Goal: Information Seeking & Learning: Learn about a topic

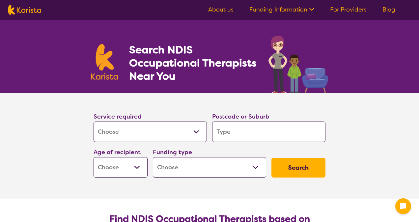
select select "[MEDICAL_DATA]"
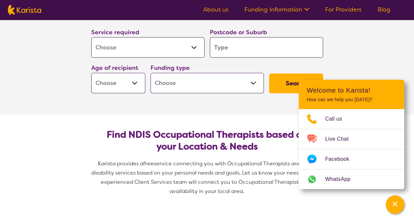
scroll to position [99, 0]
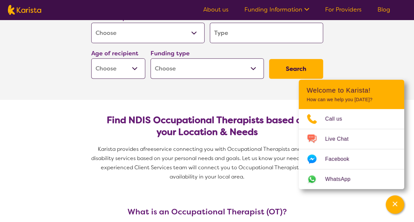
click at [224, 32] on input "search" at bounding box center [266, 33] width 113 height 20
type input "s"
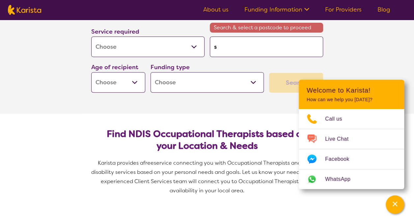
type input "sh"
type input "she"
type input "shep"
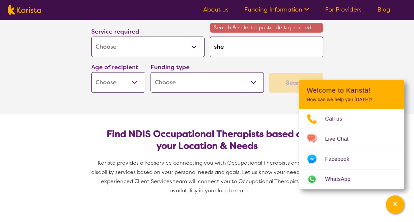
type input "shep"
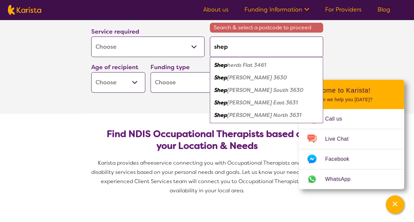
click at [218, 78] on em "Shep" at bounding box center [220, 77] width 13 height 7
type input "3630"
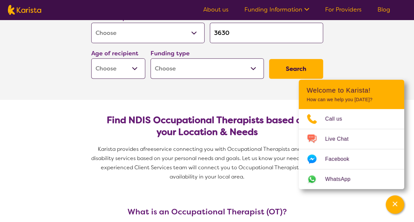
click at [112, 71] on select "Early Childhood - 0 to 9 Child - 10 to 11 Adolescent - 12 to 17 Adult - 18 to 6…" at bounding box center [118, 68] width 54 height 20
select select "EC"
click at [91, 58] on select "Early Childhood - 0 to 9 Child - 10 to 11 Adolescent - 12 to 17 Adult - 18 to 6…" at bounding box center [118, 68] width 54 height 20
select select "EC"
click at [161, 67] on select "Home Care Package (HCP) National Disability Insurance Scheme (NDIS) I don't know" at bounding box center [207, 68] width 113 height 20
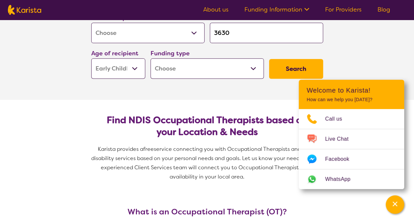
select select "NDIS"
click at [151, 58] on select "Home Care Package (HCP) National Disability Insurance Scheme (NDIS) I don't know" at bounding box center [207, 68] width 113 height 20
select select "NDIS"
click at [281, 63] on button "Search" at bounding box center [296, 69] width 54 height 20
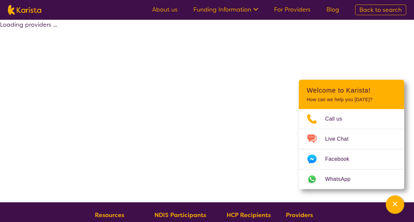
select select "by_score"
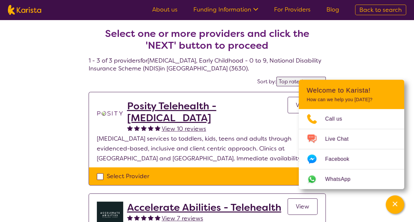
click at [375, 55] on div "Select one or more providers and click the 'NEXT' button to proceed 1 - 3 of 3 …" at bounding box center [207, 206] width 414 height 373
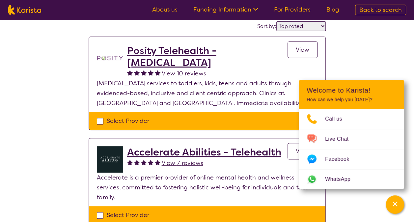
scroll to position [66, 0]
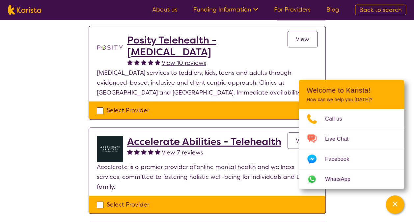
click at [299, 41] on span "View" at bounding box center [303, 39] width 14 height 8
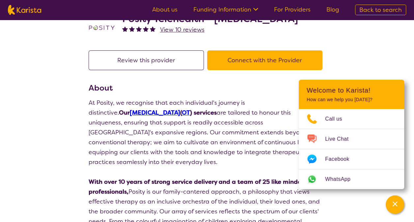
scroll to position [66, 0]
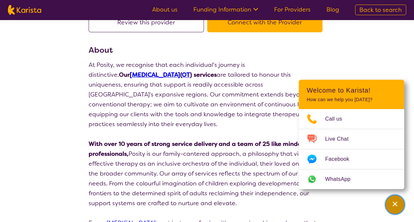
click at [397, 203] on icon "Channel Menu" at bounding box center [395, 204] width 7 height 7
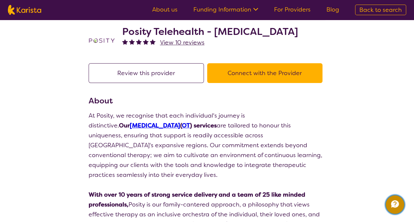
scroll to position [0, 0]
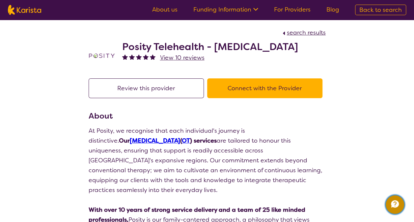
select select "by_score"
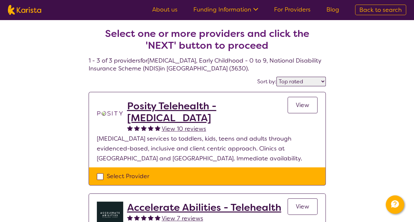
click at [318, 80] on select "Highly reviewed Top rated" at bounding box center [300, 82] width 49 height 10
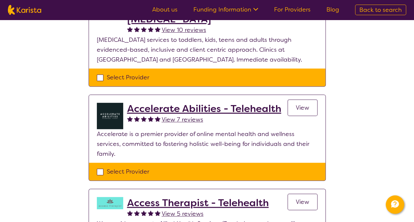
select select "[MEDICAL_DATA]"
select select "EC"
select select "NDIS"
select select "[MEDICAL_DATA]"
select select "EC"
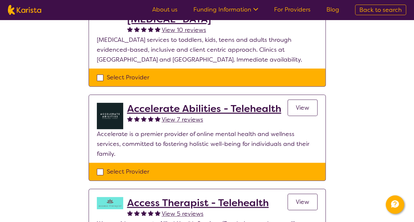
select select "NDIS"
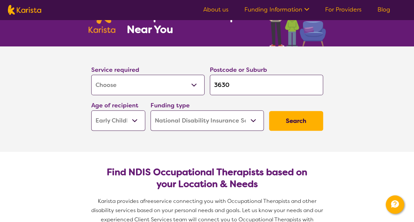
scroll to position [0, 0]
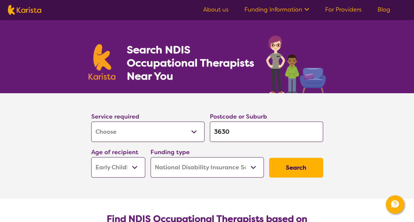
click at [248, 133] on input "3630" at bounding box center [266, 132] width 113 height 20
click at [284, 169] on button "Search" at bounding box center [296, 168] width 54 height 20
select select "by_score"
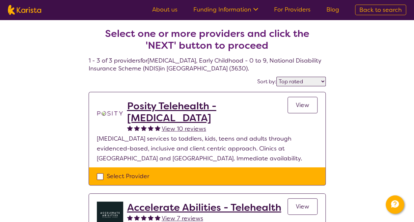
select select "[MEDICAL_DATA]"
select select "EC"
select select "NDIS"
select select "[MEDICAL_DATA]"
select select "EC"
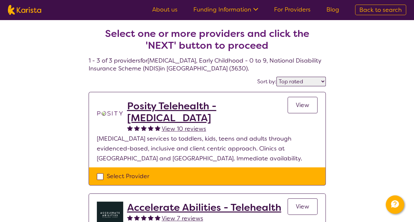
select select "NDIS"
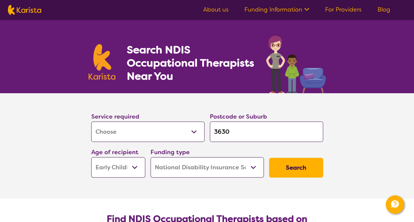
click at [252, 136] on input "3630" at bounding box center [266, 132] width 113 height 20
type input "363"
type input "36"
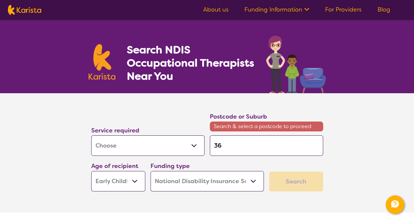
type input "3"
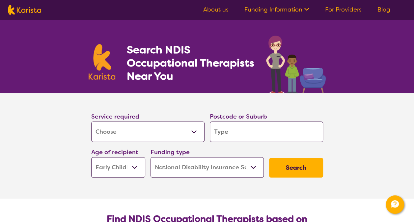
type input "e"
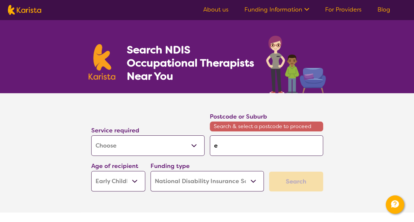
type input "ec"
type input "ech"
type input "echu"
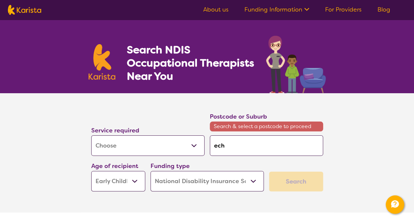
type input "echu"
type input "echuc"
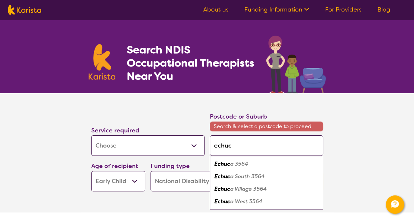
click at [238, 165] on em "a 3564" at bounding box center [239, 163] width 18 height 7
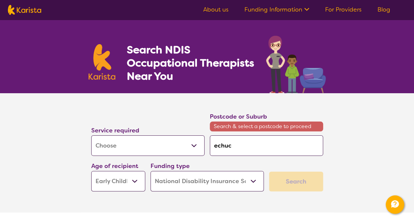
type input "3564"
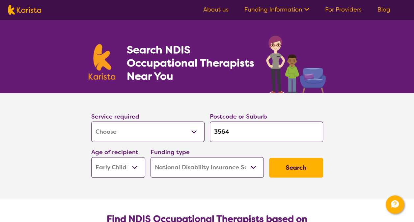
click at [294, 167] on button "Search" at bounding box center [296, 168] width 54 height 20
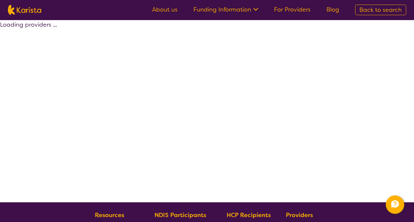
select select "by_score"
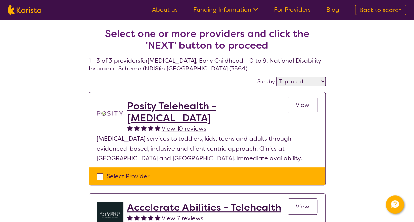
select select "[MEDICAL_DATA]"
select select "EC"
select select "NDIS"
select select "[MEDICAL_DATA]"
select select "EC"
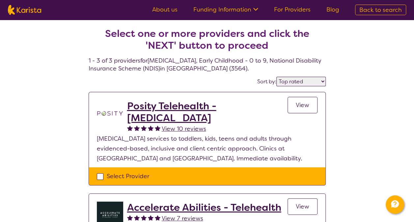
select select "NDIS"
